Goal: Task Accomplishment & Management: Manage account settings

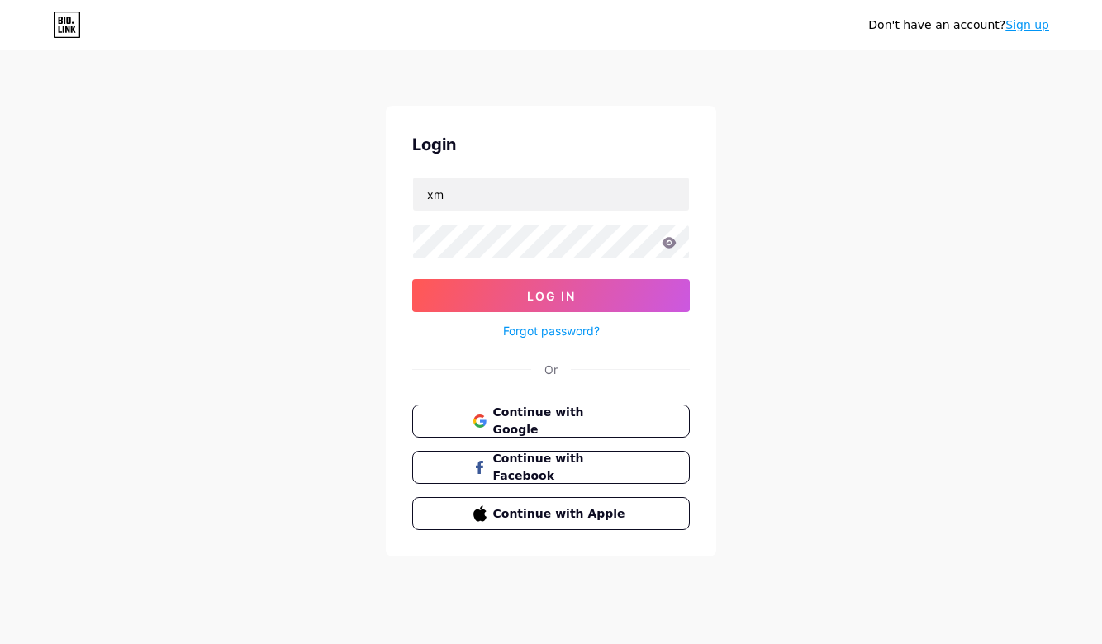
type input "x"
type input "[EMAIL_ADDRESS][DOMAIN_NAME]"
click at [672, 246] on icon at bounding box center [669, 242] width 14 height 11
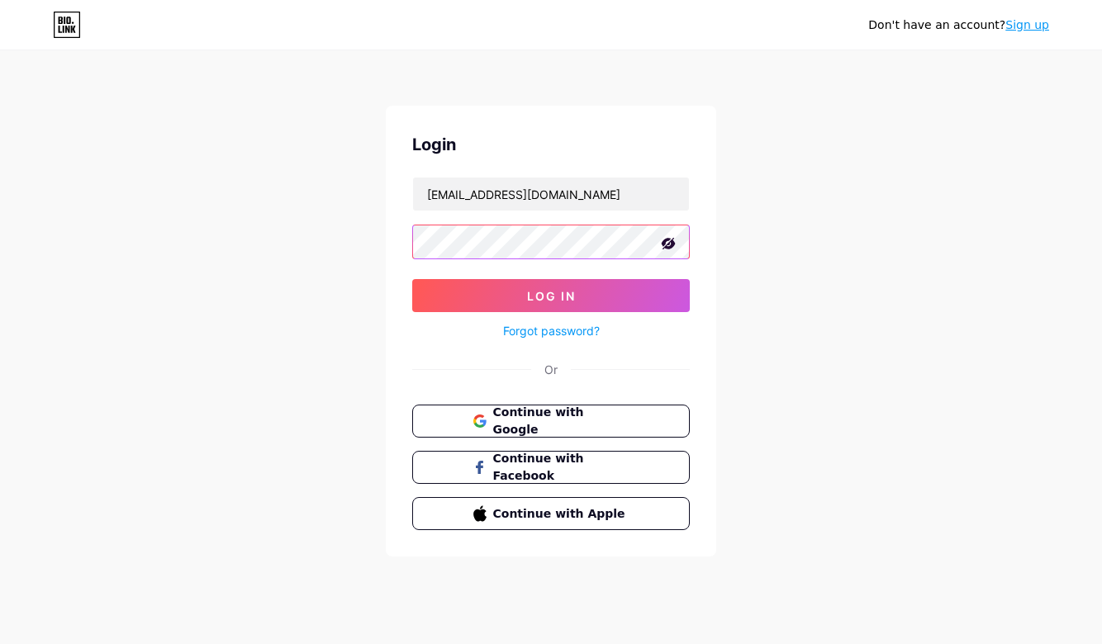
click at [358, 243] on div "Don't have an account? Sign up Login [EMAIL_ADDRESS][DOMAIN_NAME] Log In Forgot…" at bounding box center [551, 304] width 1102 height 609
click at [462, 273] on form "[EMAIL_ADDRESS][DOMAIN_NAME] Log In Forgot password?" at bounding box center [550, 259] width 277 height 164
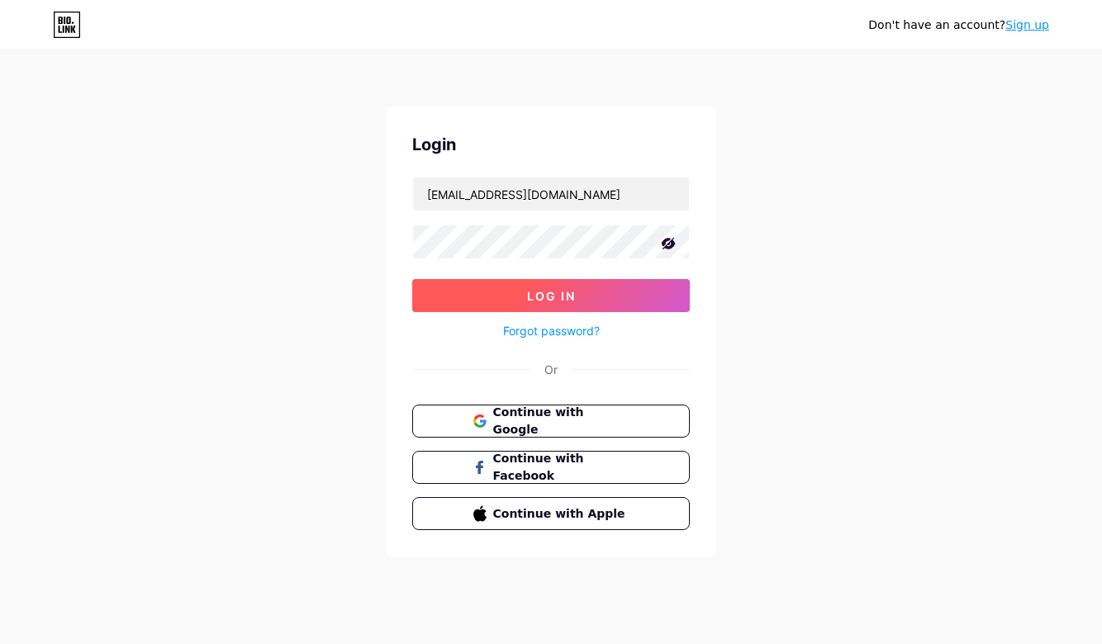
click at [464, 295] on button "Log In" at bounding box center [550, 295] width 277 height 33
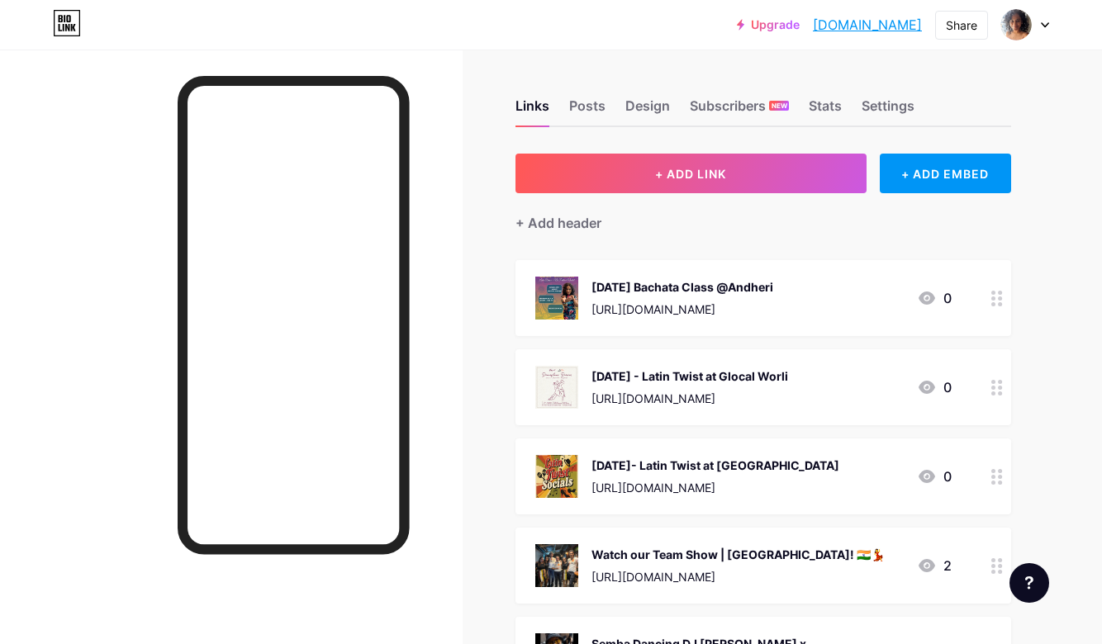
click at [1008, 296] on div at bounding box center [997, 298] width 28 height 76
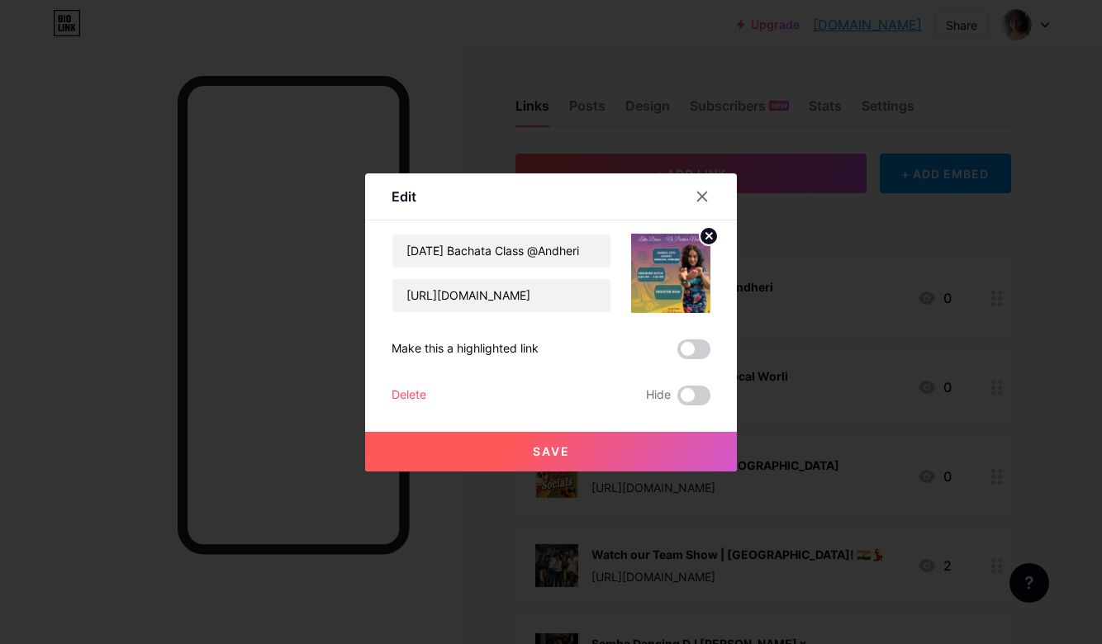
click at [413, 393] on div "Delete" at bounding box center [408, 396] width 35 height 20
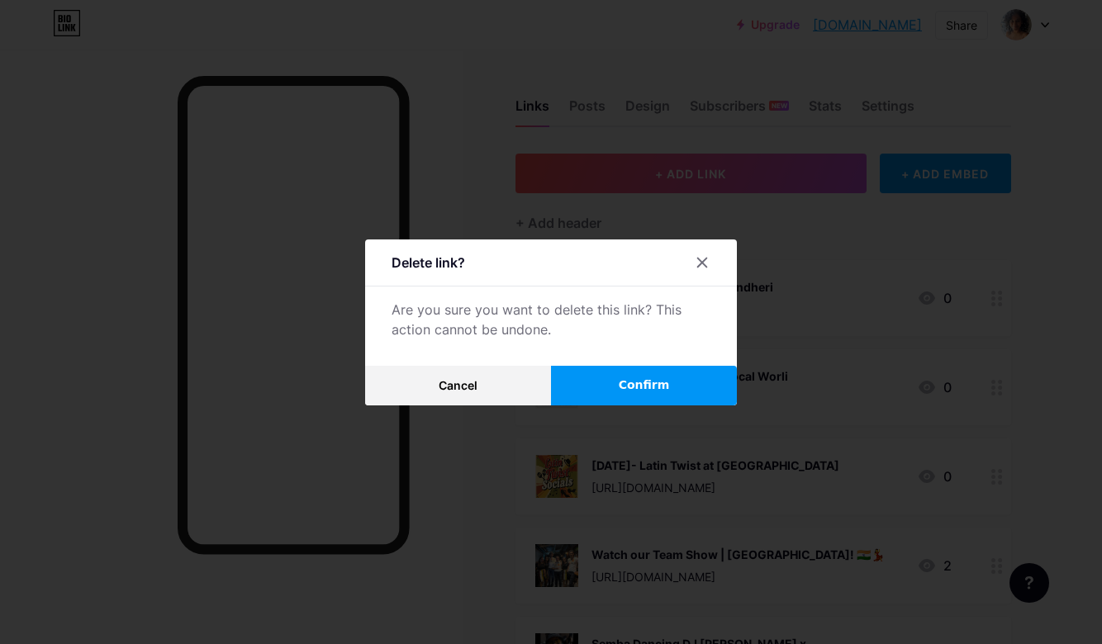
click at [677, 401] on button "Confirm" at bounding box center [644, 386] width 186 height 40
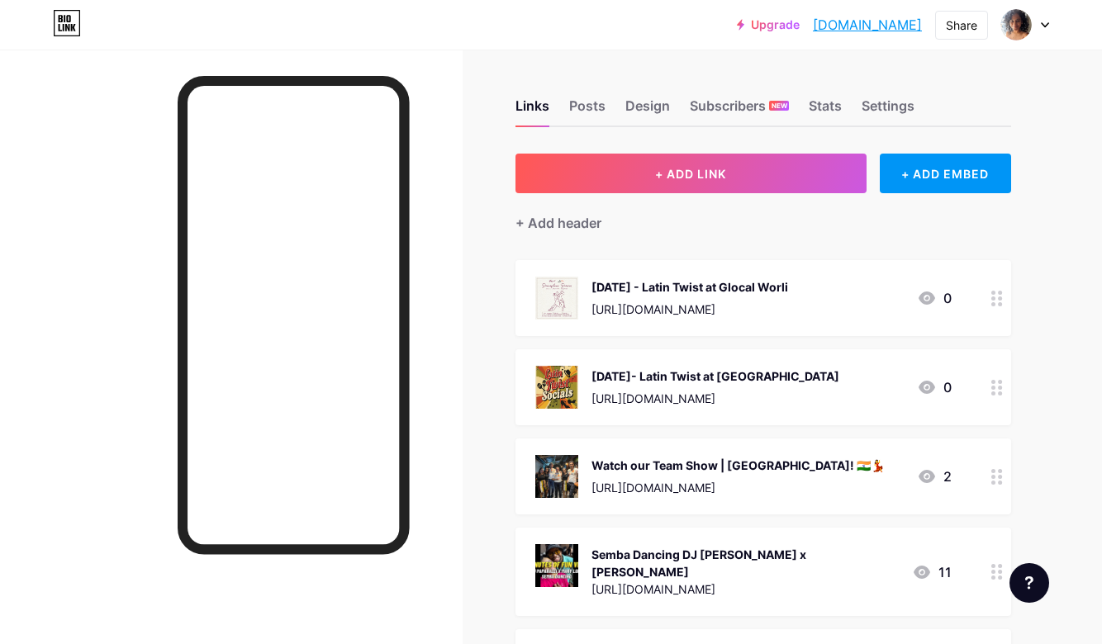
click at [1002, 396] on div at bounding box center [997, 387] width 28 height 76
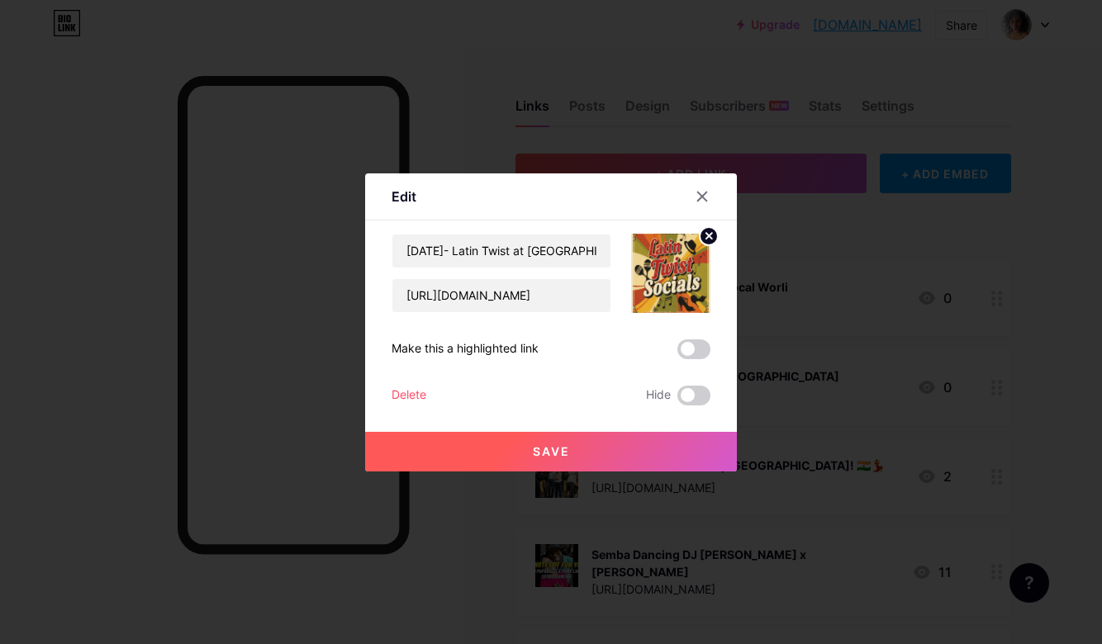
click at [493, 230] on div "Content YouTube Play YouTube video without leaving your page. ADD Vimeo Play Vi…" at bounding box center [550, 312] width 319 height 185
click at [486, 250] on input "[DATE]- Latin Twist at [GEOGRAPHIC_DATA]" at bounding box center [501, 251] width 218 height 33
drag, startPoint x: 554, startPoint y: 253, endPoint x: 595, endPoint y: 251, distance: 41.3
click at [596, 251] on input "[DATE]- Latin Twist at [GEOGRAPHIC_DATA]" at bounding box center [501, 251] width 218 height 33
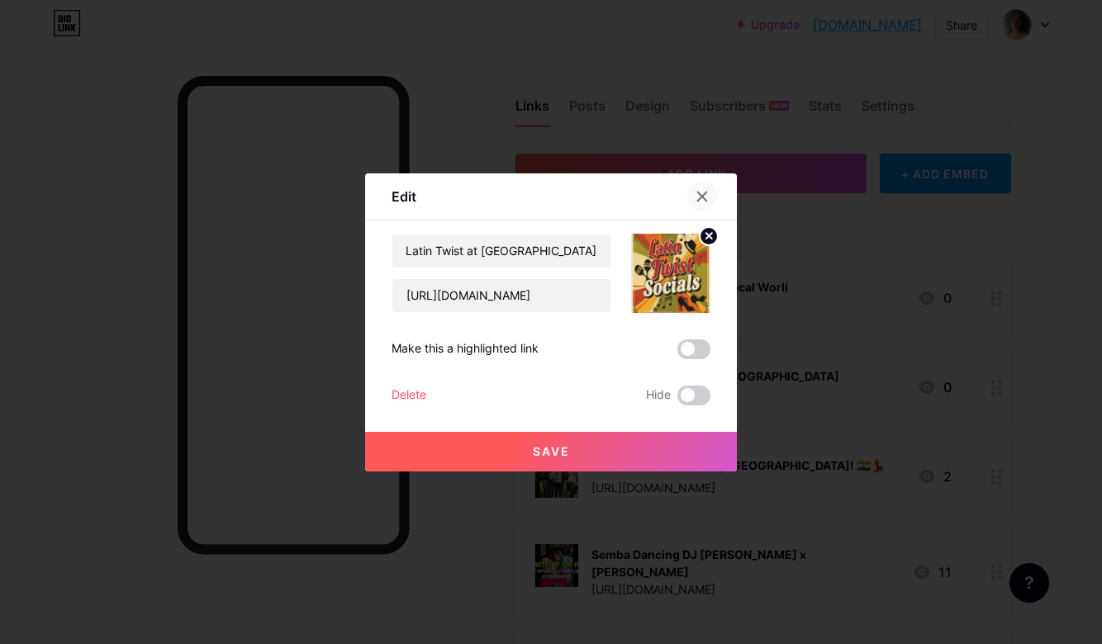
scroll to position [0, 0]
click at [712, 196] on div at bounding box center [702, 197] width 30 height 30
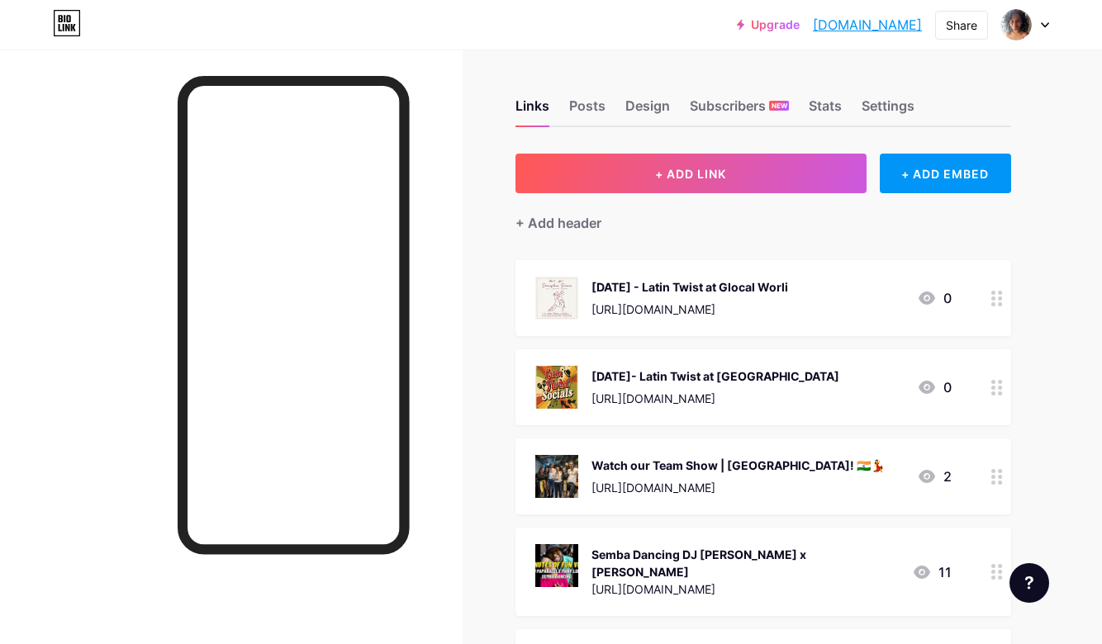
click at [1001, 302] on circle at bounding box center [1000, 304] width 4 height 4
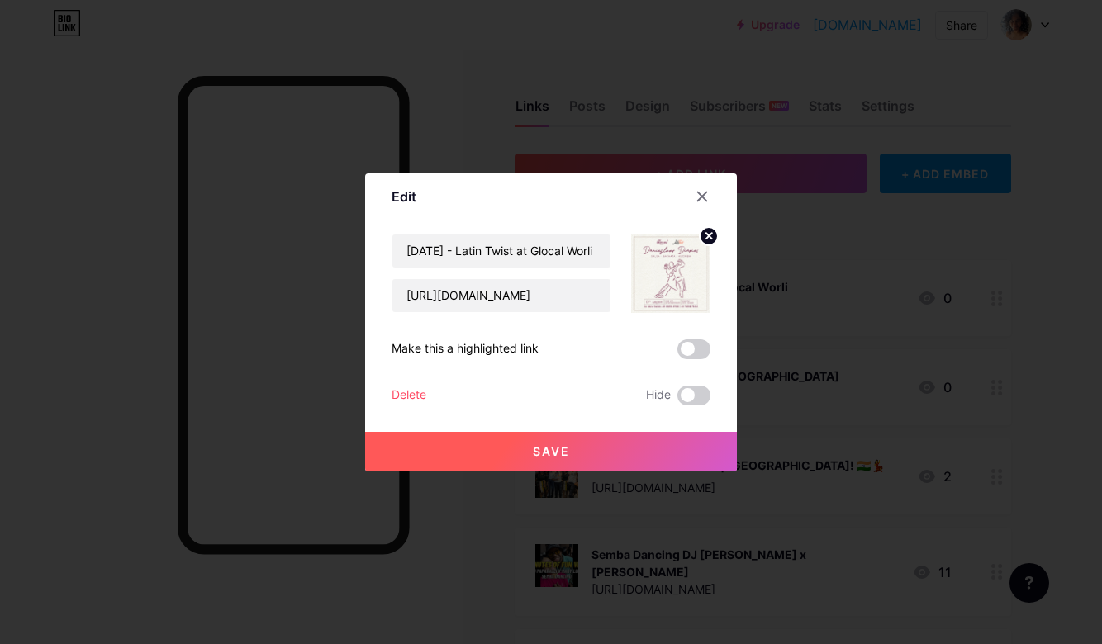
click at [398, 395] on div "Delete" at bounding box center [408, 396] width 35 height 20
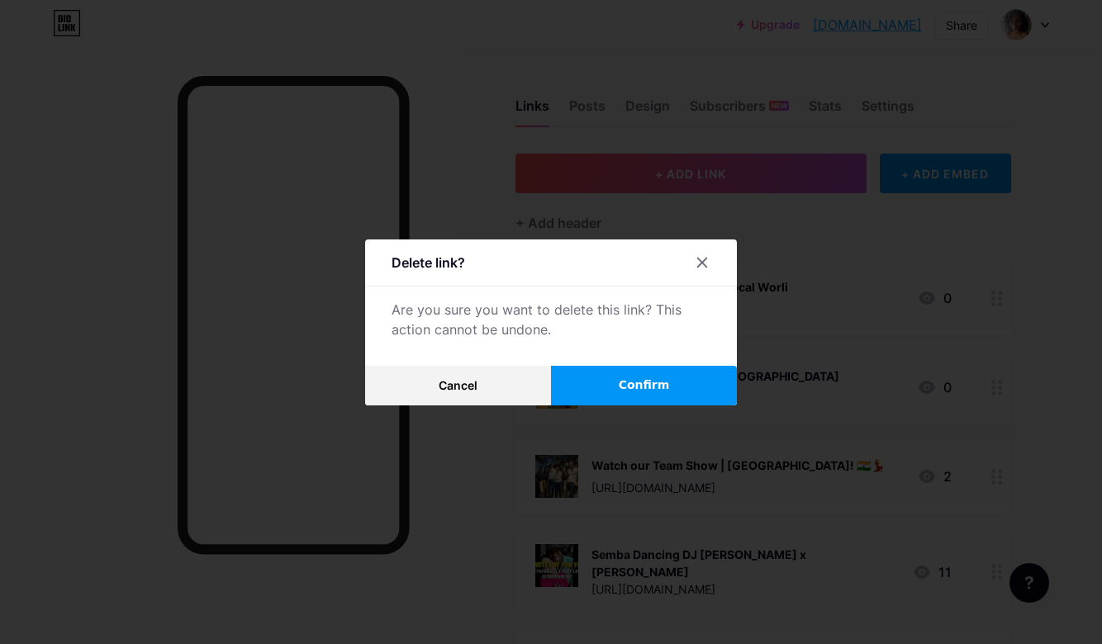
click at [652, 366] on button "Confirm" at bounding box center [644, 386] width 186 height 40
